Goal: Find specific page/section

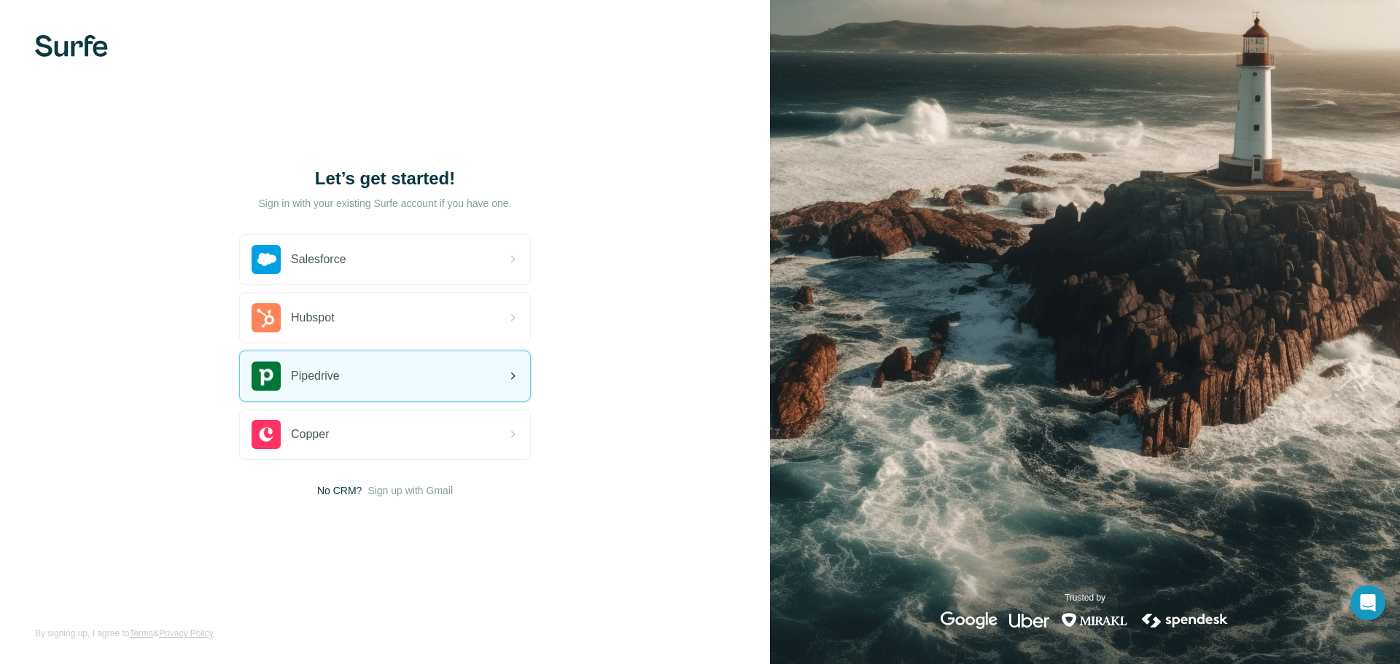
click at [430, 390] on div "Pipedrive" at bounding box center [385, 377] width 290 height 50
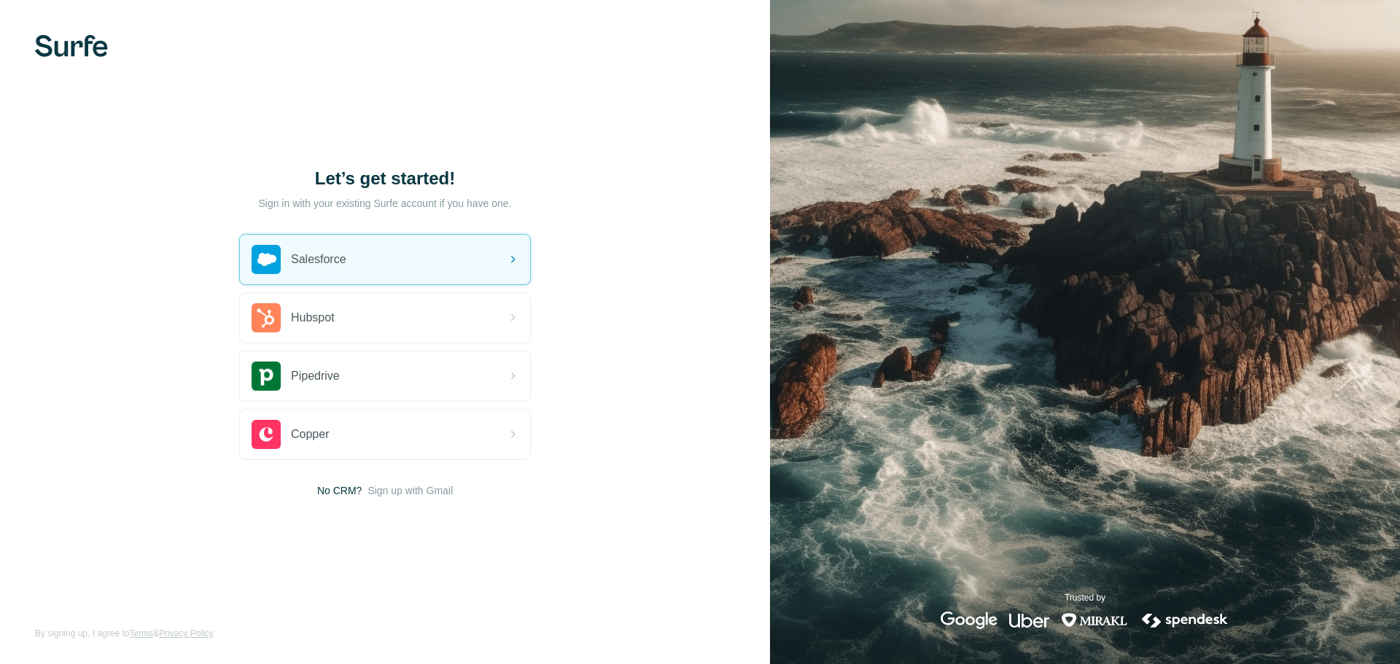
click at [59, 46] on img at bounding box center [71, 46] width 73 height 22
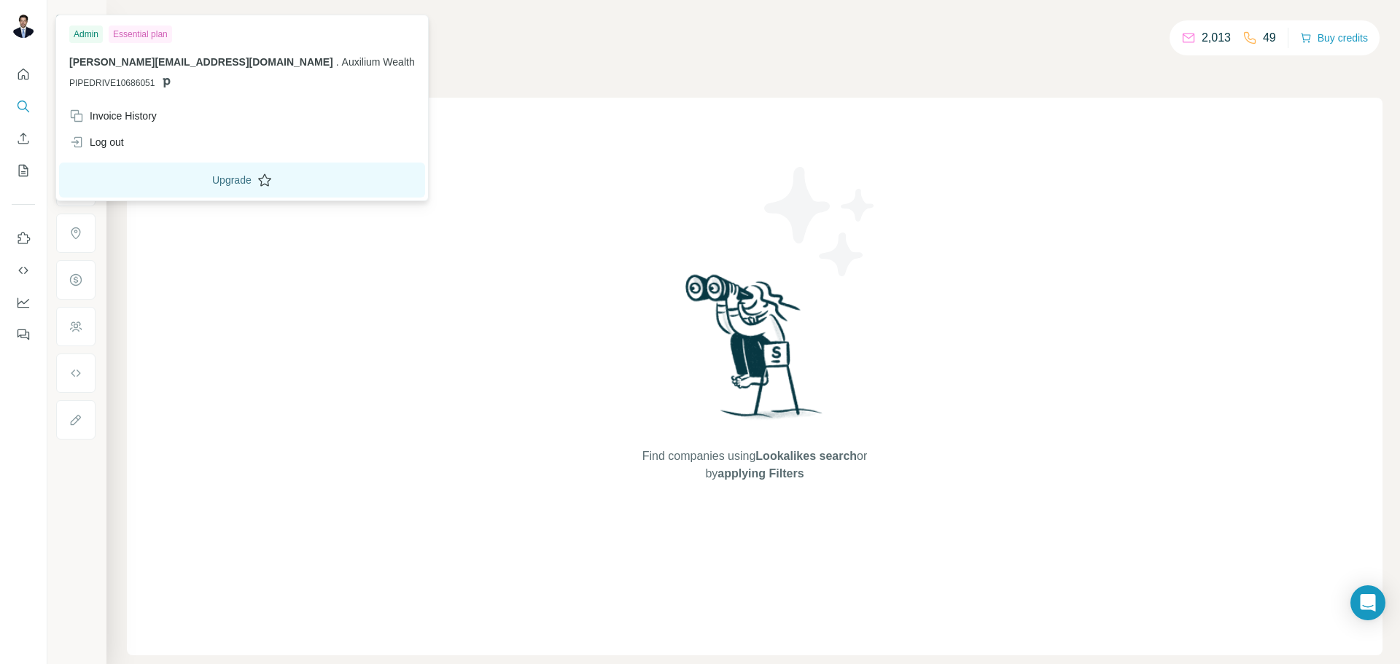
click at [188, 193] on button "Upgrade" at bounding box center [242, 180] width 366 height 35
